Goal: Navigation & Orientation: Understand site structure

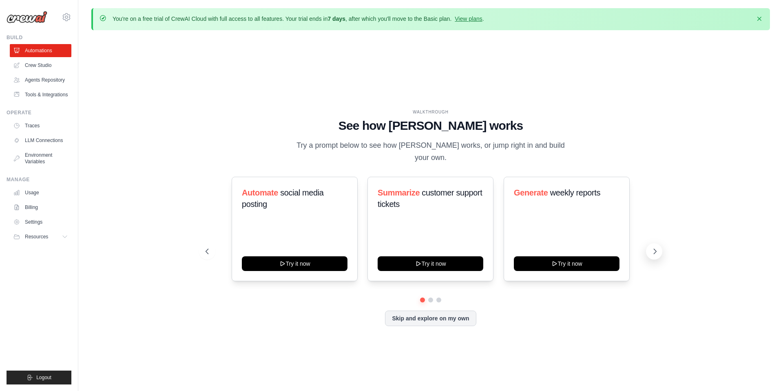
click at [656, 247] on icon at bounding box center [655, 251] width 8 height 8
click at [229, 84] on div "WALKTHROUGH See how CrewAI works Try a prompt below to see how CrewAI works, or…" at bounding box center [430, 224] width 679 height 374
click at [224, 80] on div "WALKTHROUGH See how CrewAI works Try a prompt below to see how CrewAI works, or…" at bounding box center [430, 224] width 679 height 374
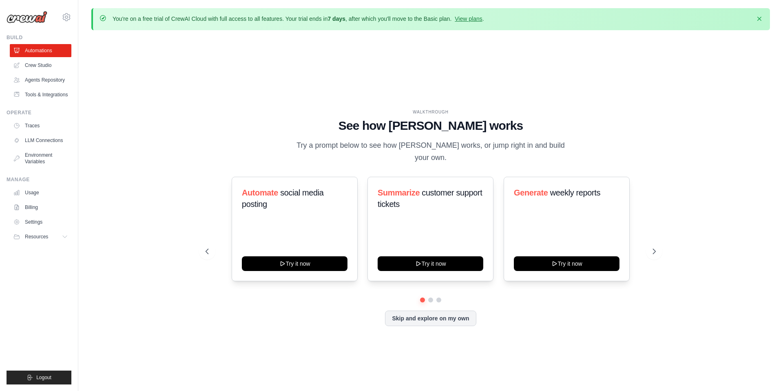
click at [222, 80] on div "WALKTHROUGH See how CrewAI works Try a prompt below to see how CrewAI works, or…" at bounding box center [430, 224] width 679 height 374
click at [220, 79] on div "WALKTHROUGH See how CrewAI works Try a prompt below to see how CrewAI works, or…" at bounding box center [430, 224] width 679 height 374
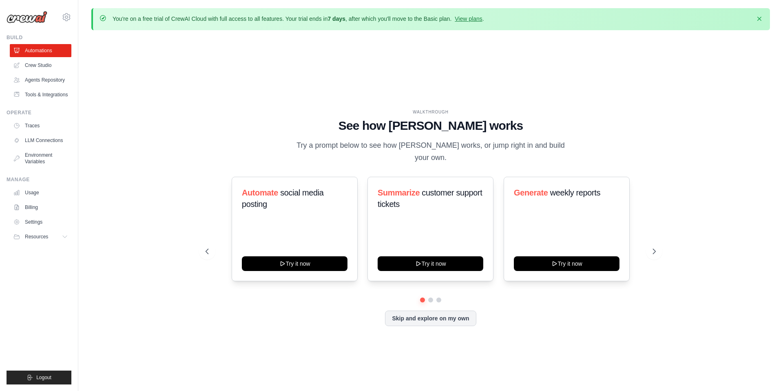
click at [219, 79] on div "WALKTHROUGH See how CrewAI works Try a prompt below to see how CrewAI works, or…" at bounding box center [430, 224] width 679 height 374
click at [218, 78] on div "WALKTHROUGH See how CrewAI works Try a prompt below to see how CrewAI works, or…" at bounding box center [430, 224] width 679 height 374
click at [29, 68] on link "Crew Studio" at bounding box center [42, 65] width 62 height 13
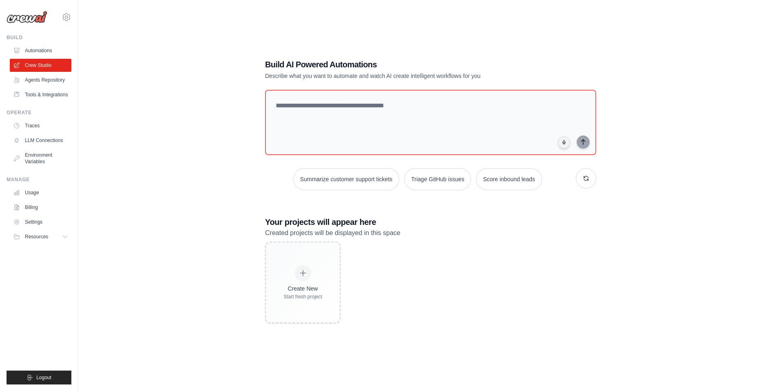
scroll to position [44, 0]
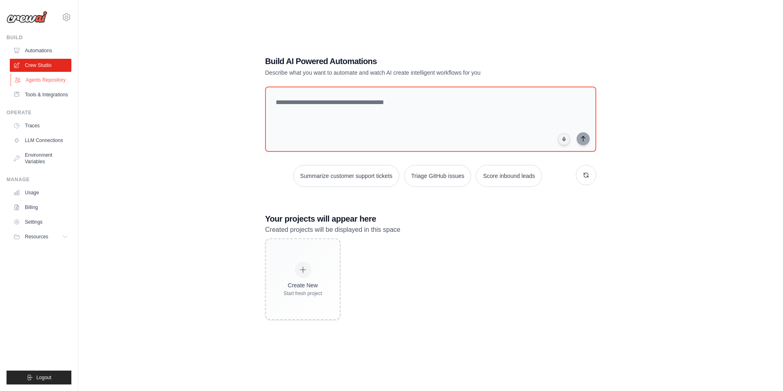
click at [31, 86] on link "Agents Repository" at bounding box center [42, 79] width 62 height 13
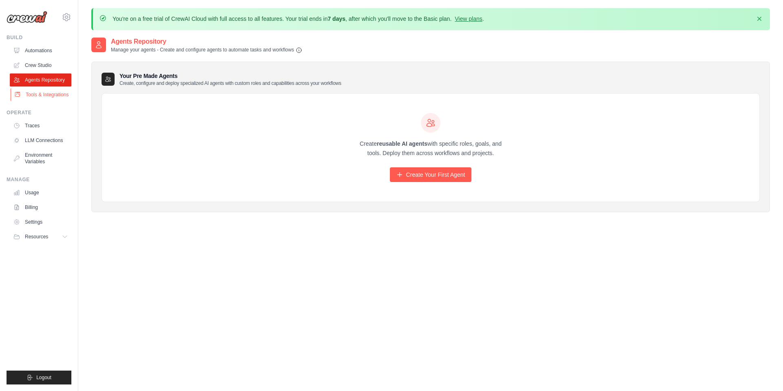
click at [46, 94] on link "Tools & Integrations" at bounding box center [42, 94] width 62 height 13
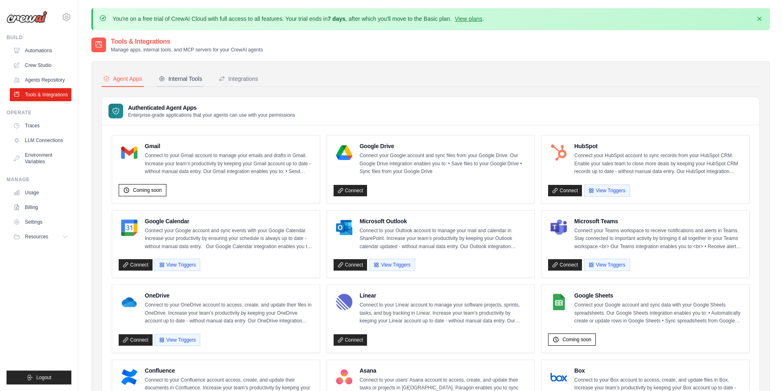
click at [180, 79] on div "Internal Tools" at bounding box center [181, 79] width 44 height 8
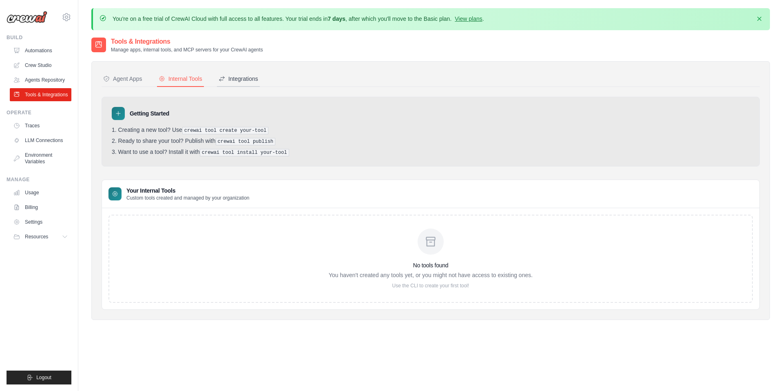
click at [230, 78] on div "Integrations" at bounding box center [239, 79] width 40 height 8
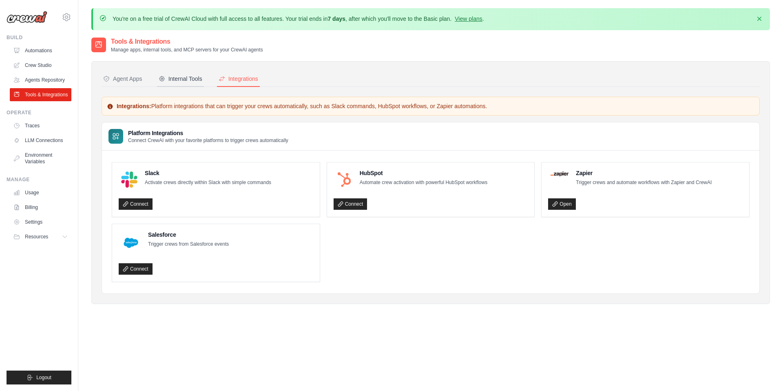
click at [188, 80] on div "Internal Tools" at bounding box center [181, 79] width 44 height 8
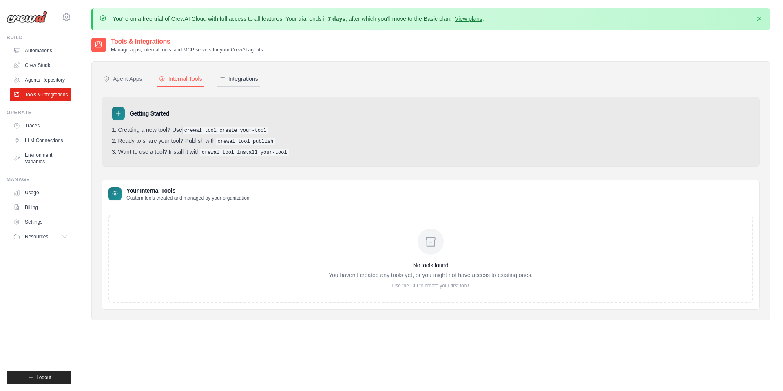
click at [230, 78] on div "Integrations" at bounding box center [239, 79] width 40 height 8
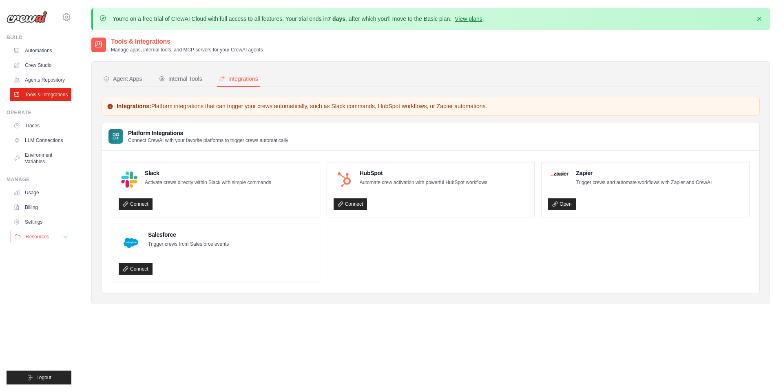
click at [51, 235] on button "Resources" at bounding box center [42, 236] width 62 height 13
click at [48, 247] on span "Documentation" at bounding box center [45, 250] width 33 height 7
